Goal: Register for event/course

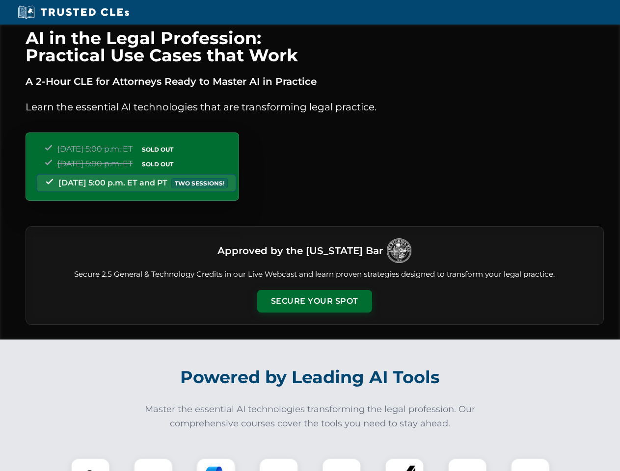
click at [314, 301] on button "Secure Your Spot" at bounding box center [314, 301] width 115 height 23
click at [90, 465] on img at bounding box center [90, 478] width 28 height 28
